Goal: Task Accomplishment & Management: Use online tool/utility

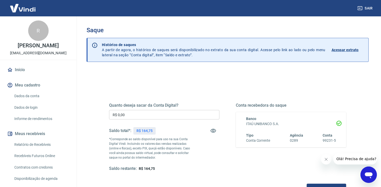
click at [167, 112] on input "R$ 0,00" at bounding box center [164, 114] width 110 height 9
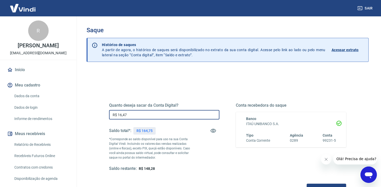
type input "R$ 164,75"
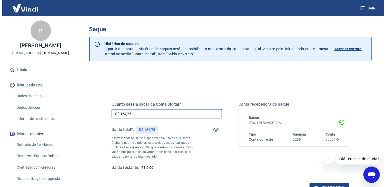
scroll to position [33, 0]
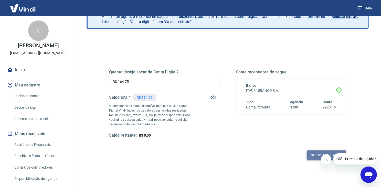
click at [315, 156] on button "Solicitar saque" at bounding box center [326, 155] width 39 height 9
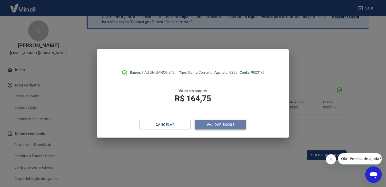
click at [221, 125] on button "Validar saque" at bounding box center [220, 124] width 51 height 9
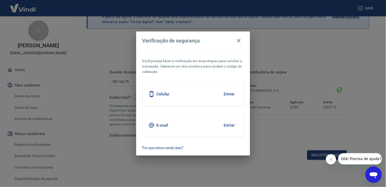
click at [230, 125] on button "Enviar" at bounding box center [229, 125] width 17 height 11
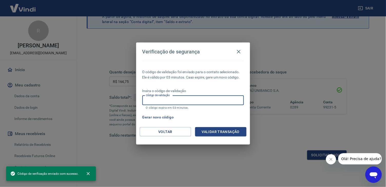
click at [150, 102] on input "Código de validação" at bounding box center [192, 100] width 101 height 9
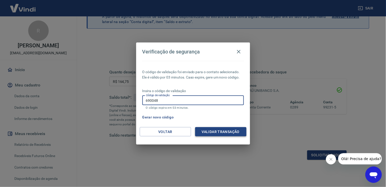
type input "690048"
click at [215, 132] on button "Validar transação" at bounding box center [220, 131] width 51 height 9
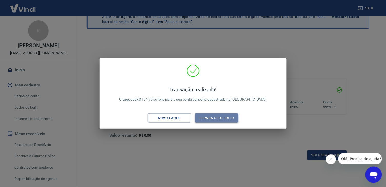
click at [221, 115] on button "Ir para o extrato" at bounding box center [216, 118] width 43 height 9
